Goal: Transaction & Acquisition: Download file/media

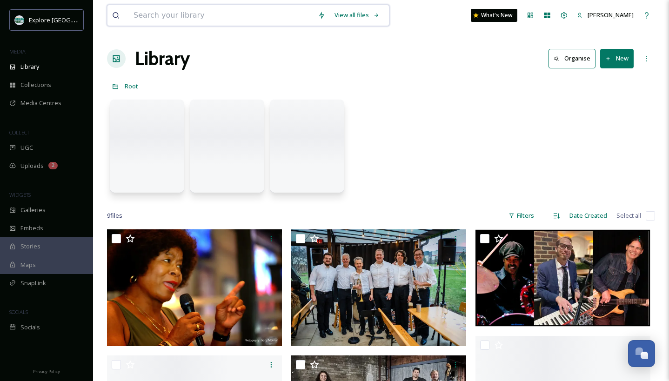
click at [205, 17] on input at bounding box center [221, 15] width 184 height 20
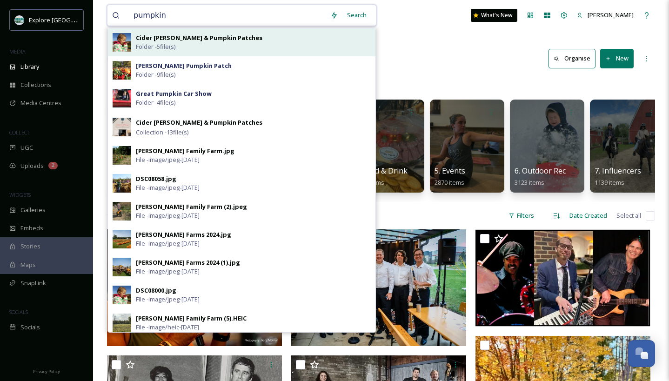
type input "pumpkin"
click at [226, 42] on div "Cider [PERSON_NAME] & Pumpkin Patches Folder - 5 file(s)" at bounding box center [253, 43] width 235 height 18
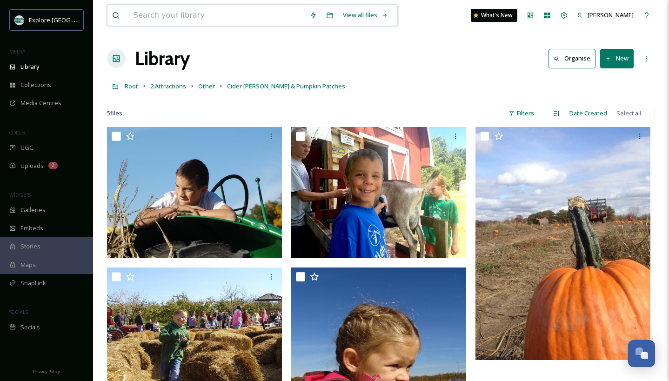
click at [179, 17] on input at bounding box center [217, 15] width 176 height 20
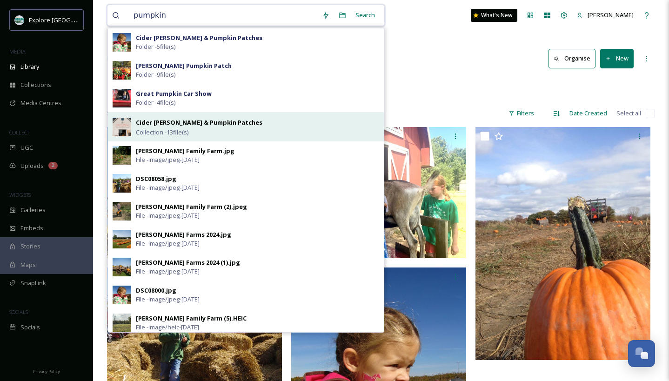
type input "pumpkin"
click at [204, 121] on strong "Cider [PERSON_NAME] & Pumpkin Patches" at bounding box center [199, 122] width 127 height 8
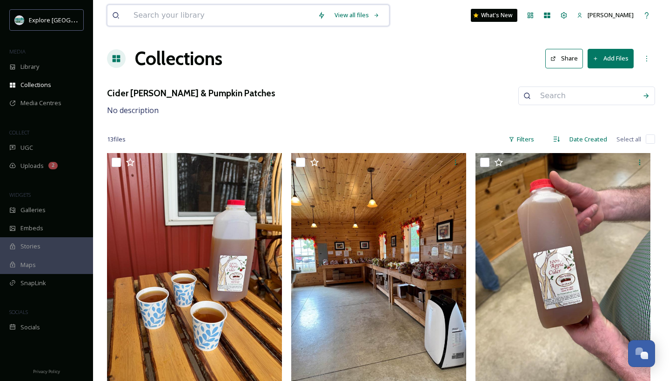
click at [187, 16] on input at bounding box center [221, 15] width 184 height 20
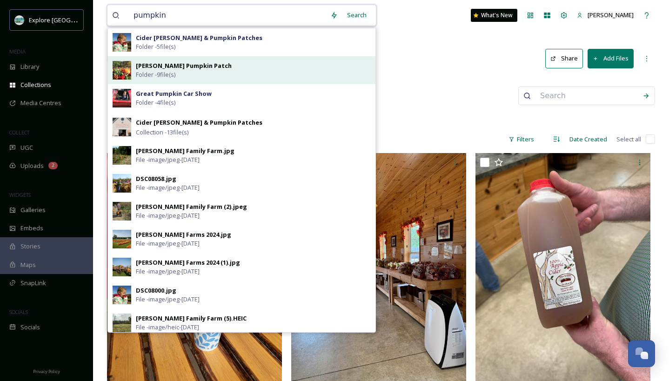
type input "pumpkin"
click at [201, 66] on strong "[PERSON_NAME] Pumpkin Patch" at bounding box center [184, 65] width 96 height 8
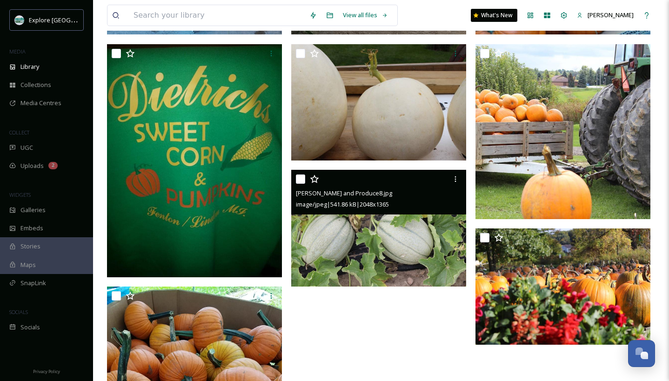
scroll to position [327, 0]
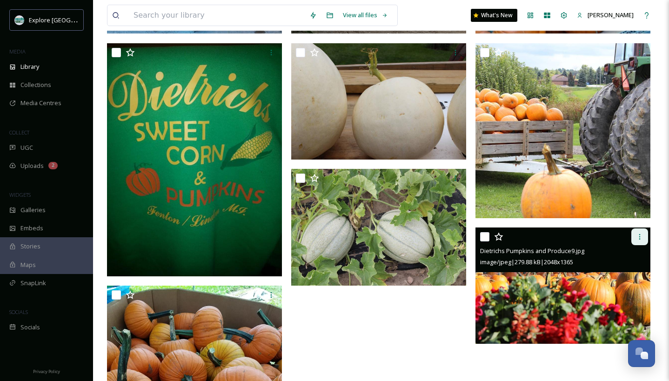
click at [642, 233] on icon at bounding box center [639, 236] width 7 height 7
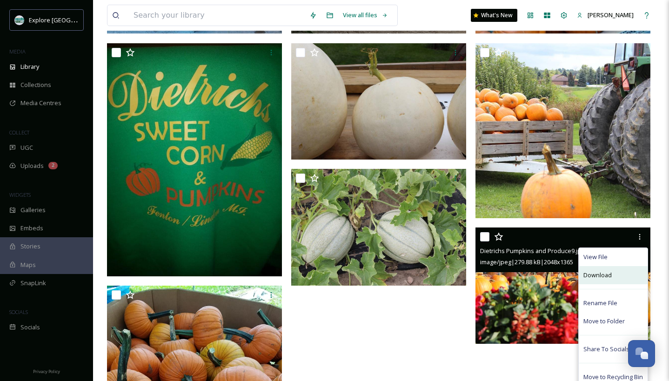
click at [603, 277] on span "Download" at bounding box center [597, 275] width 28 height 9
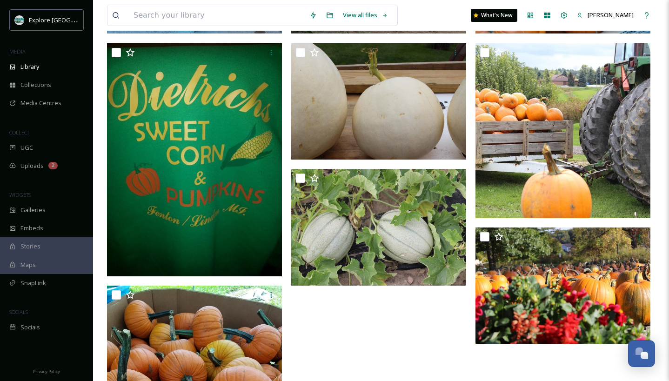
click at [371, 315] on div at bounding box center [381, 162] width 180 height 725
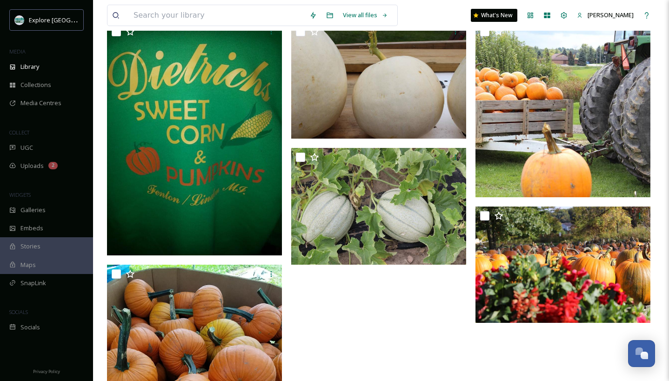
scroll to position [350, 0]
